Goal: Complete application form

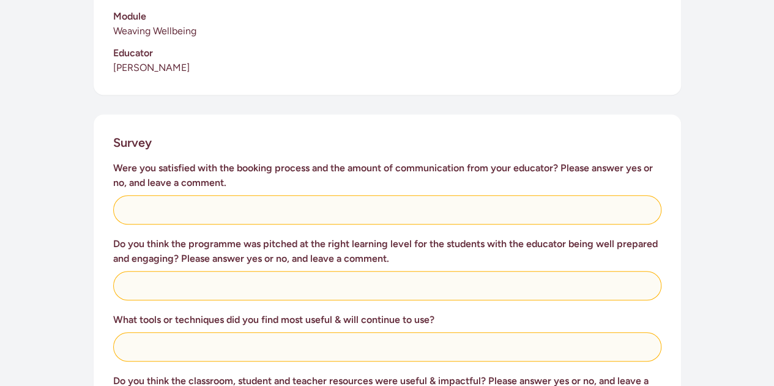
scroll to position [413, 0]
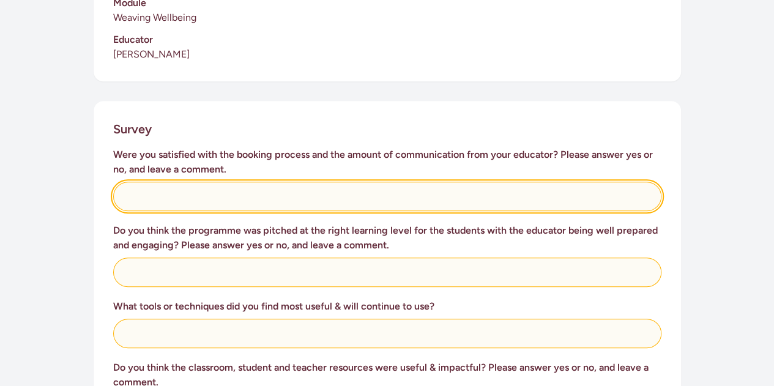
click at [180, 196] on input "text" at bounding box center [387, 196] width 548 height 29
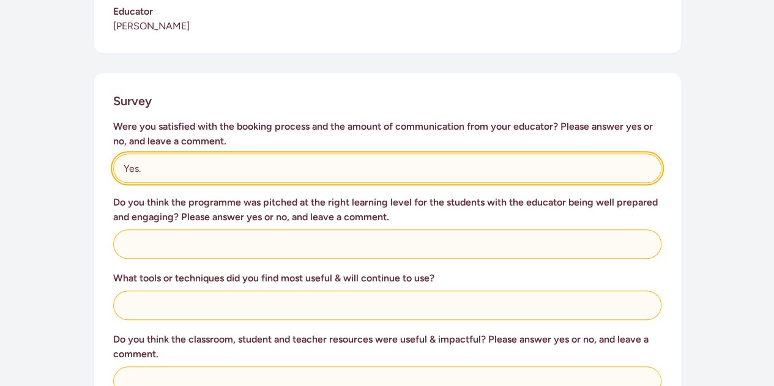
scroll to position [442, 0]
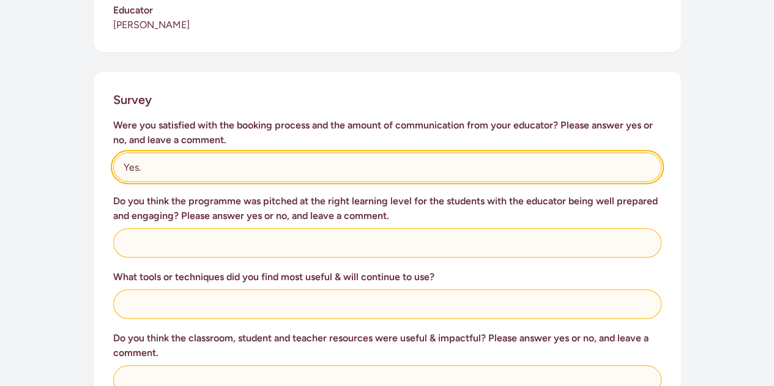
type input "Yes."
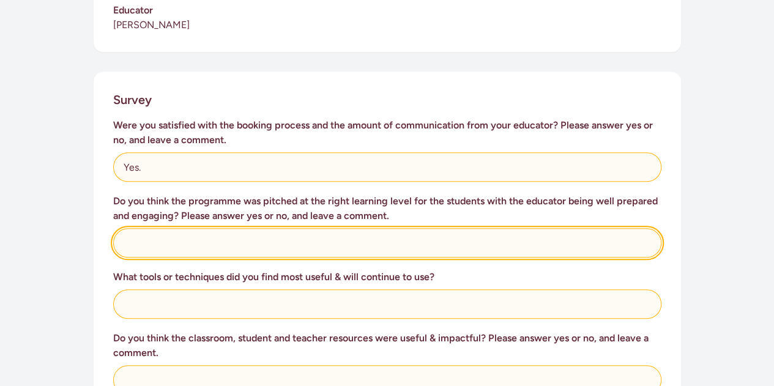
click at [159, 243] on input "text" at bounding box center [387, 242] width 548 height 29
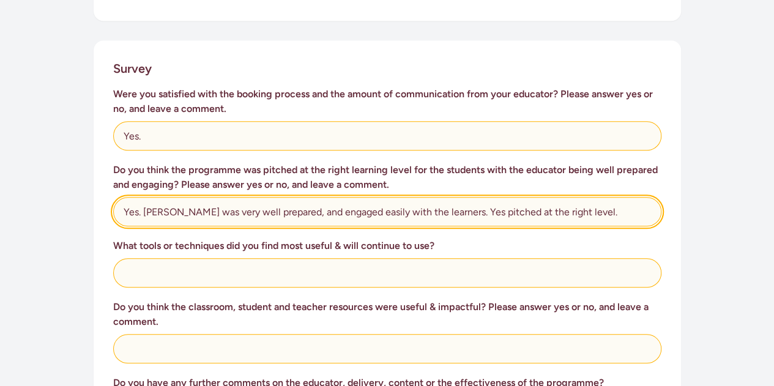
scroll to position [477, 0]
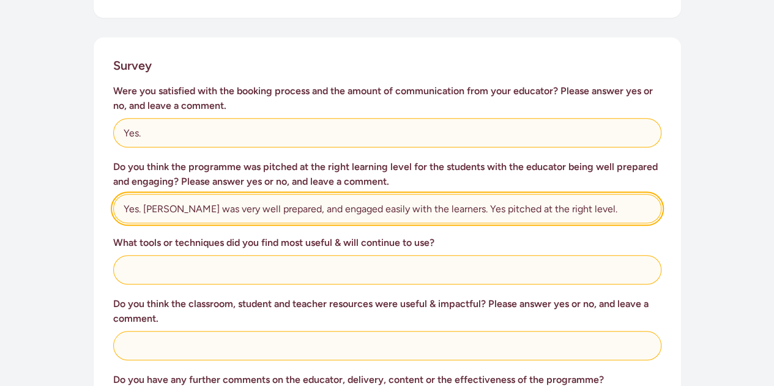
type input "Yes. [PERSON_NAME] was very well prepared, and engaged easily with the learners…"
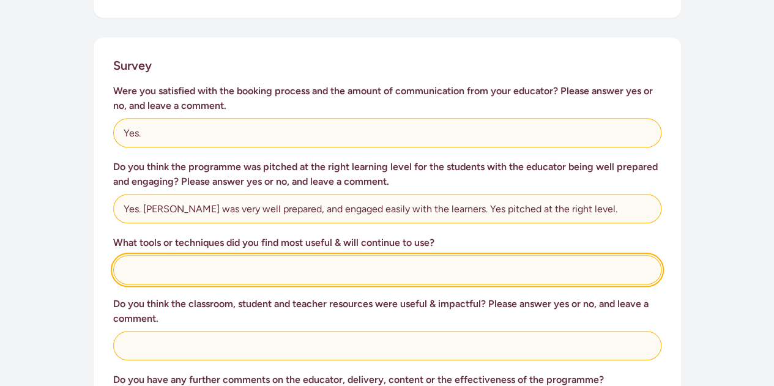
click at [147, 269] on input "text" at bounding box center [387, 269] width 548 height 29
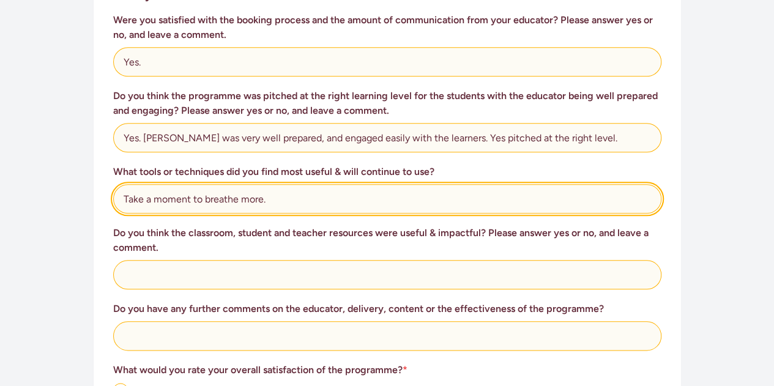
scroll to position [550, 0]
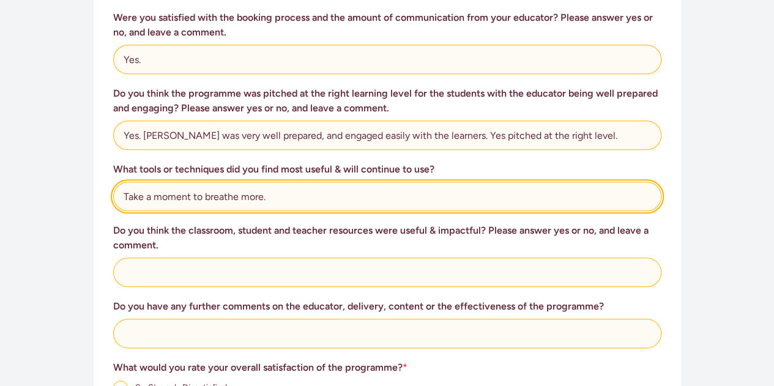
type input "Take a moment to breathe more."
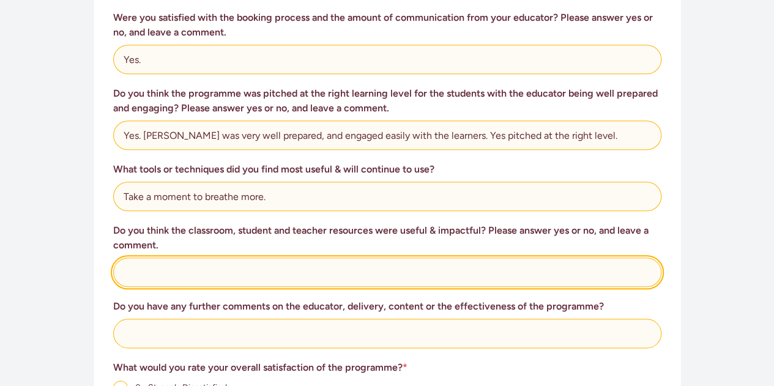
click at [140, 267] on input "text" at bounding box center [387, 272] width 548 height 29
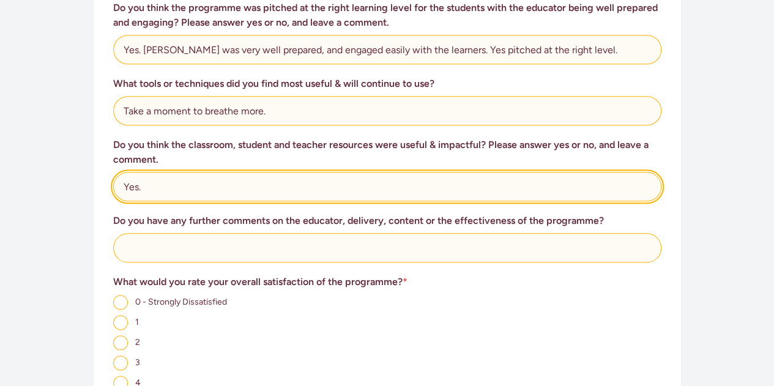
scroll to position [637, 0]
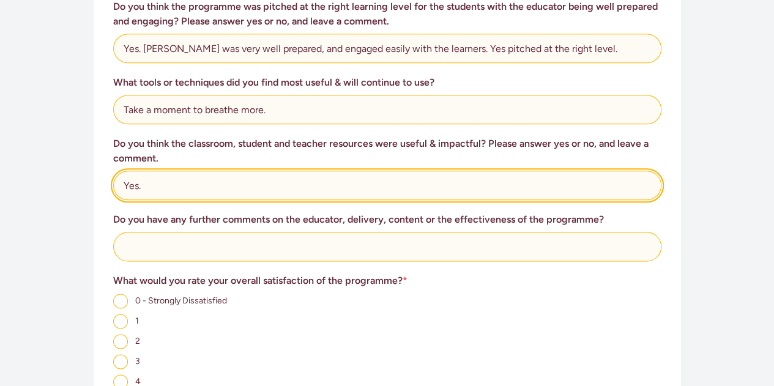
type input "Yes."
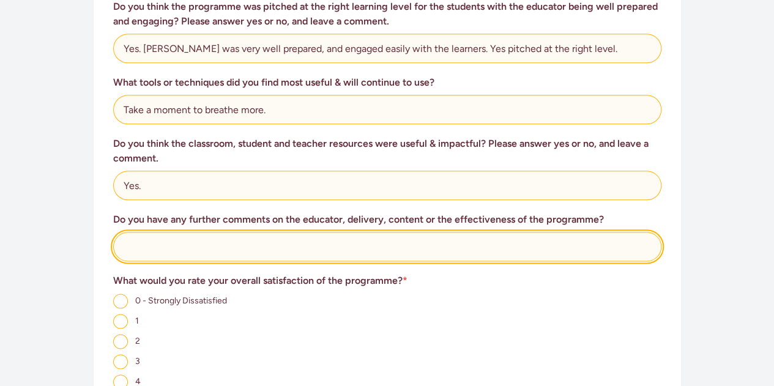
click at [147, 248] on input "text" at bounding box center [387, 246] width 548 height 29
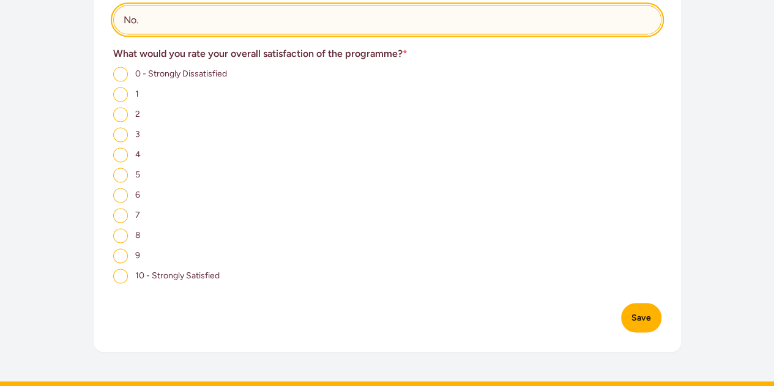
scroll to position [872, 0]
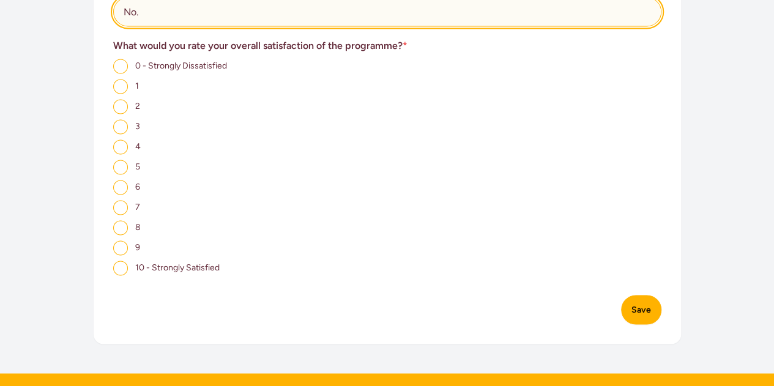
type input "No."
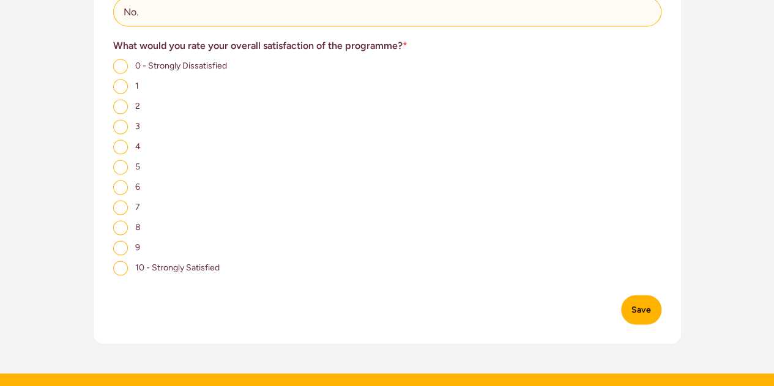
click at [121, 250] on input "9" at bounding box center [120, 247] width 15 height 15
radio input "true"
click at [641, 308] on button "Save" at bounding box center [641, 309] width 40 height 29
